Goal: Task Accomplishment & Management: Use online tool/utility

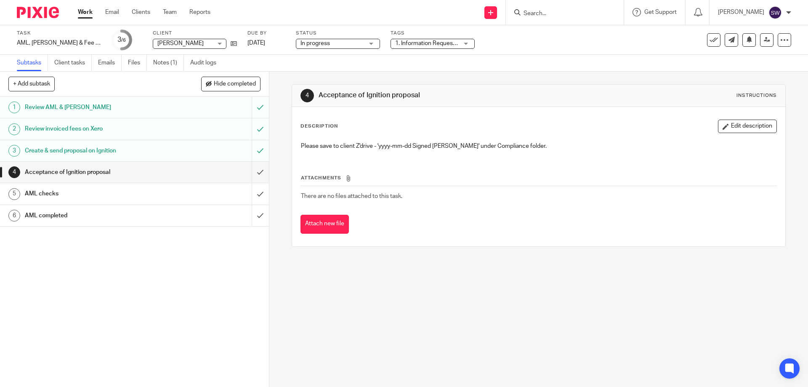
click at [190, 191] on div "AML checks" at bounding box center [134, 193] width 218 height 13
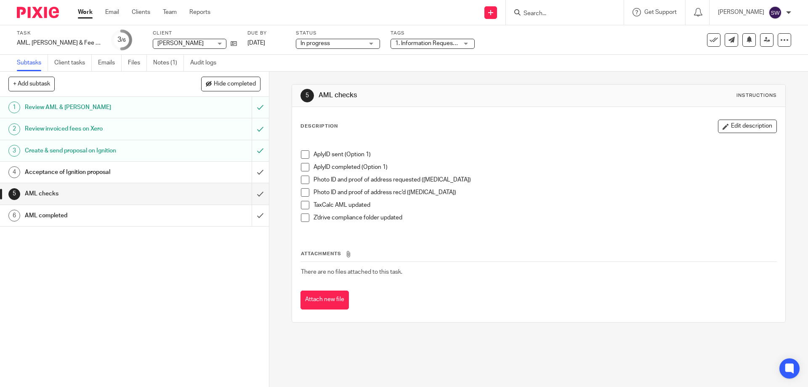
click at [301, 153] on span at bounding box center [305, 154] width 8 height 8
click at [302, 167] on span at bounding box center [305, 167] width 8 height 8
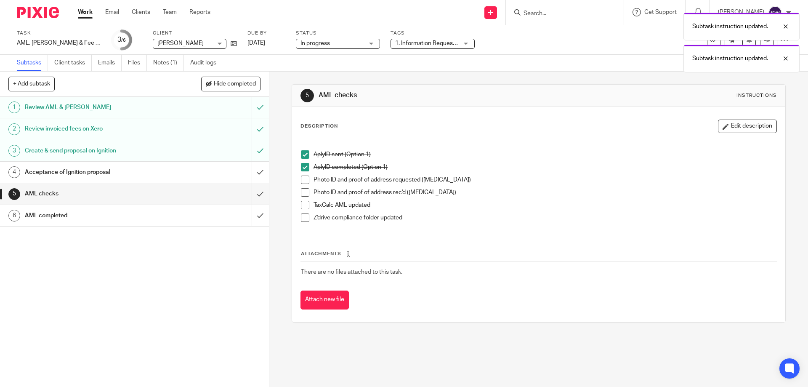
click at [301, 206] on span at bounding box center [305, 205] width 8 height 8
click at [303, 218] on span at bounding box center [305, 217] width 8 height 8
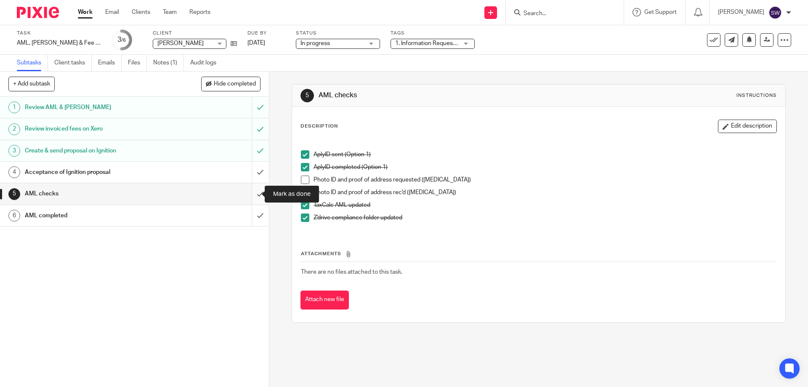
click at [247, 194] on input "submit" at bounding box center [134, 193] width 269 height 21
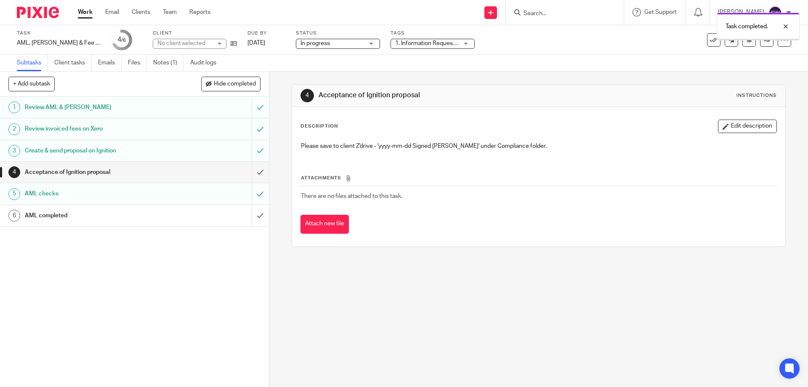
click at [248, 212] on input "submit" at bounding box center [134, 215] width 269 height 21
click at [85, 10] on link "Work" at bounding box center [85, 12] width 15 height 8
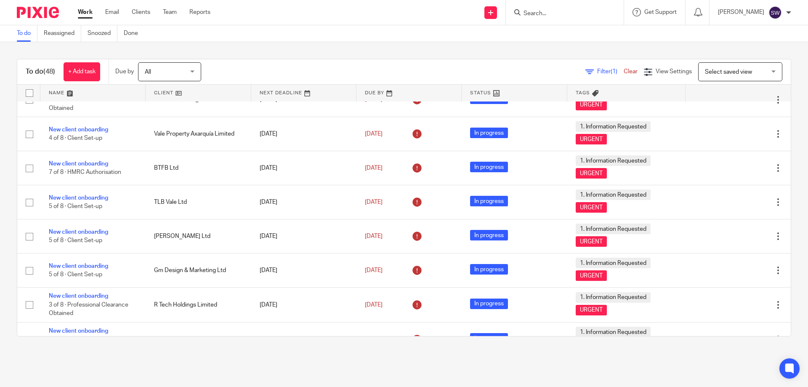
scroll to position [598, 0]
